Goal: Task Accomplishment & Management: Use online tool/utility

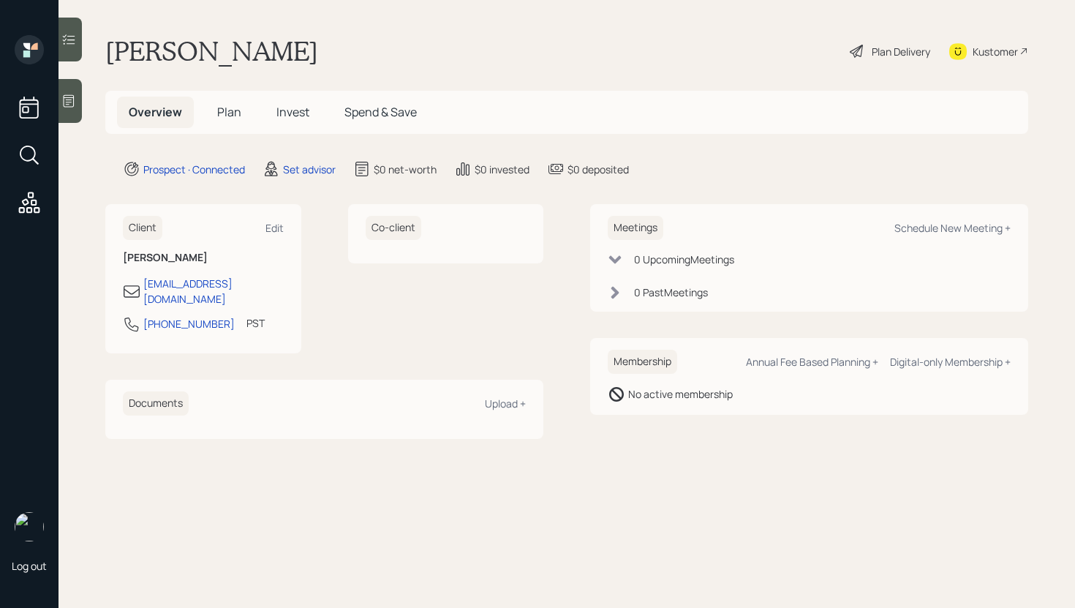
click at [893, 228] on div "Meetings Schedule New Meeting +" at bounding box center [809, 228] width 403 height 24
click at [927, 230] on div "Schedule New Meeting +" at bounding box center [953, 228] width 116 height 14
select select "round-[PERSON_NAME]"
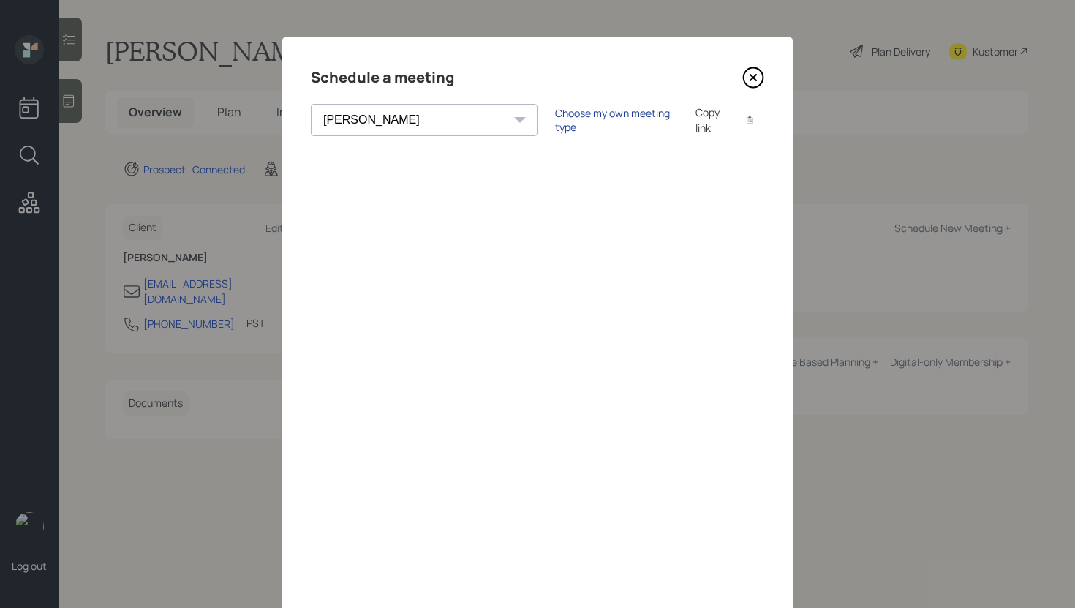
click at [555, 114] on div "Choose my own meeting type" at bounding box center [616, 120] width 123 height 28
click at [748, 78] on icon at bounding box center [753, 78] width 22 height 22
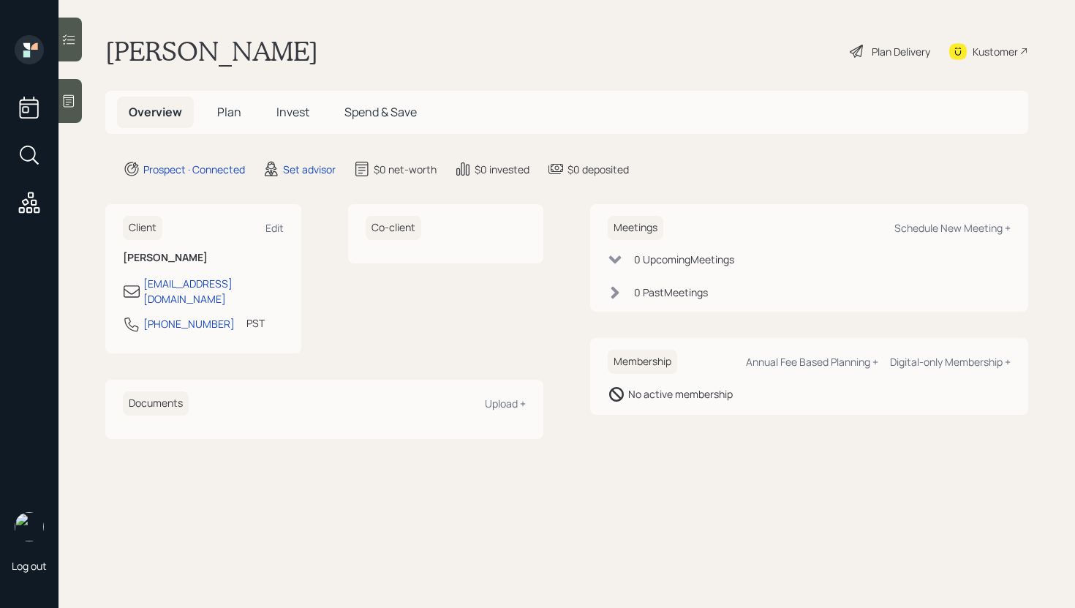
click at [72, 108] on div at bounding box center [70, 101] width 23 height 44
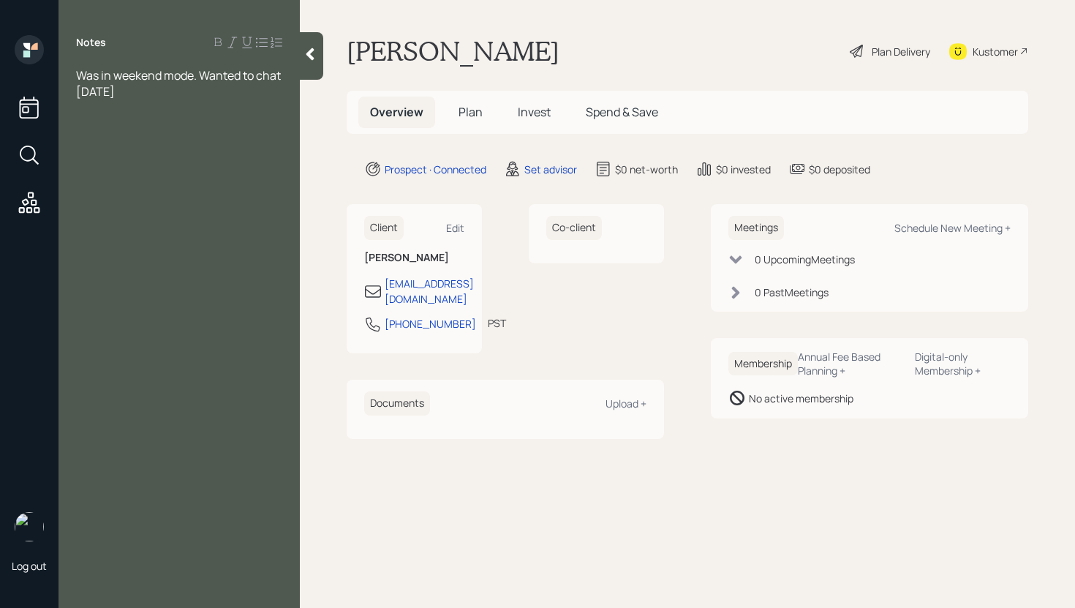
click at [309, 59] on icon at bounding box center [310, 54] width 15 height 15
